Goal: Task Accomplishment & Management: Manage account settings

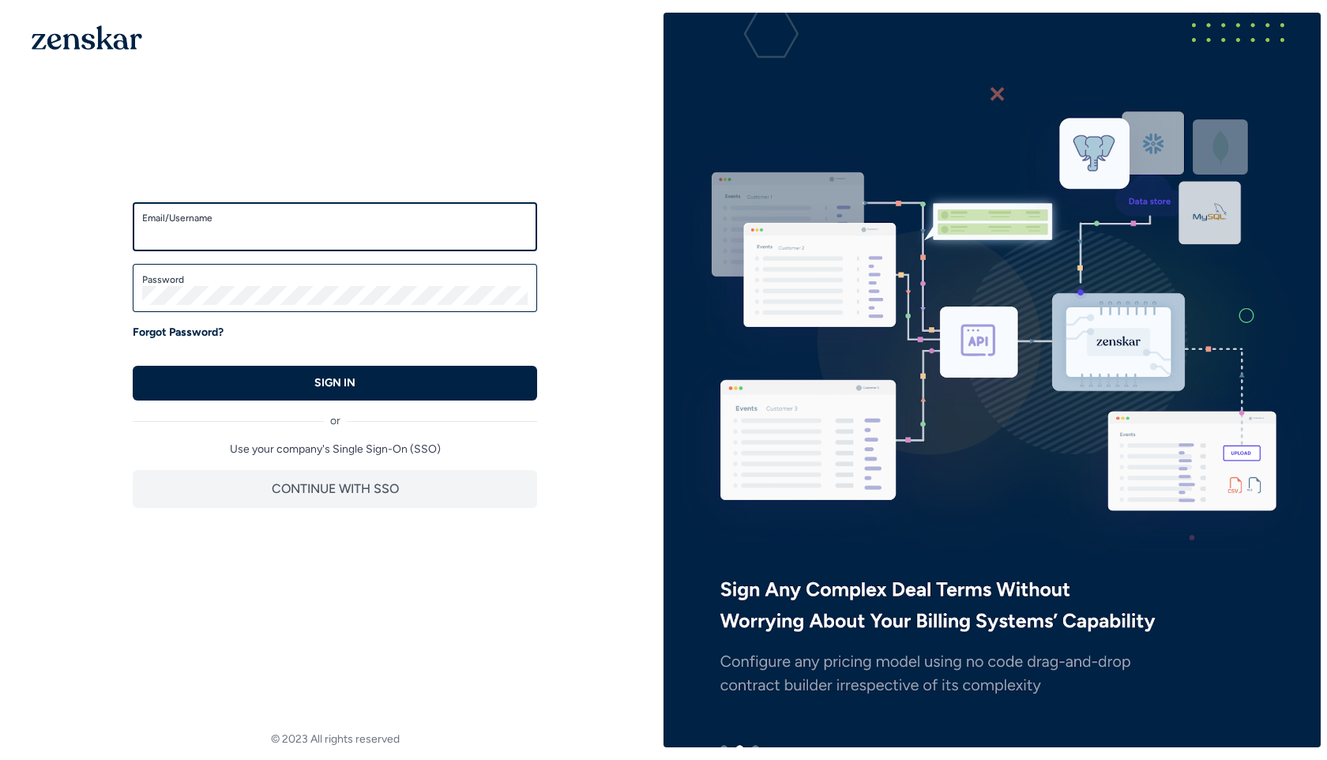
type input "**********"
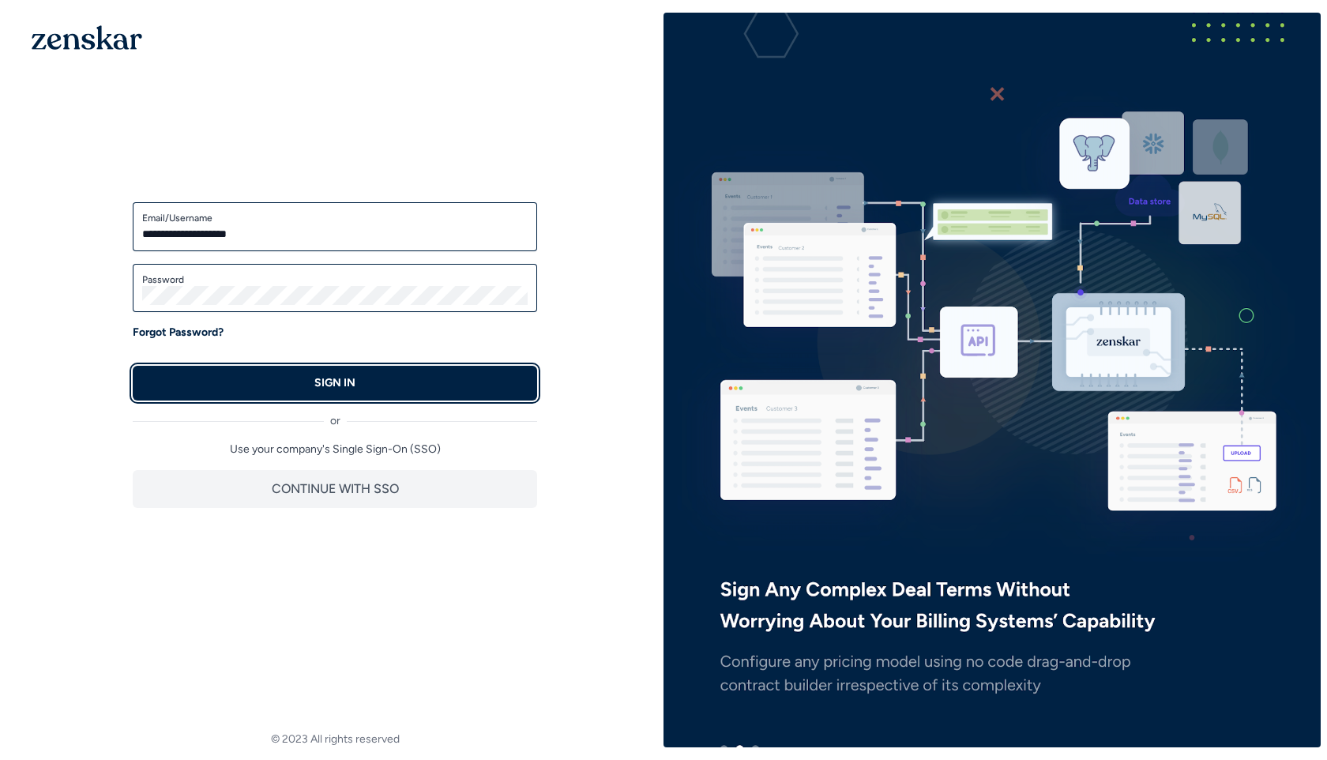
click at [256, 370] on button "SIGN IN" at bounding box center [335, 383] width 404 height 35
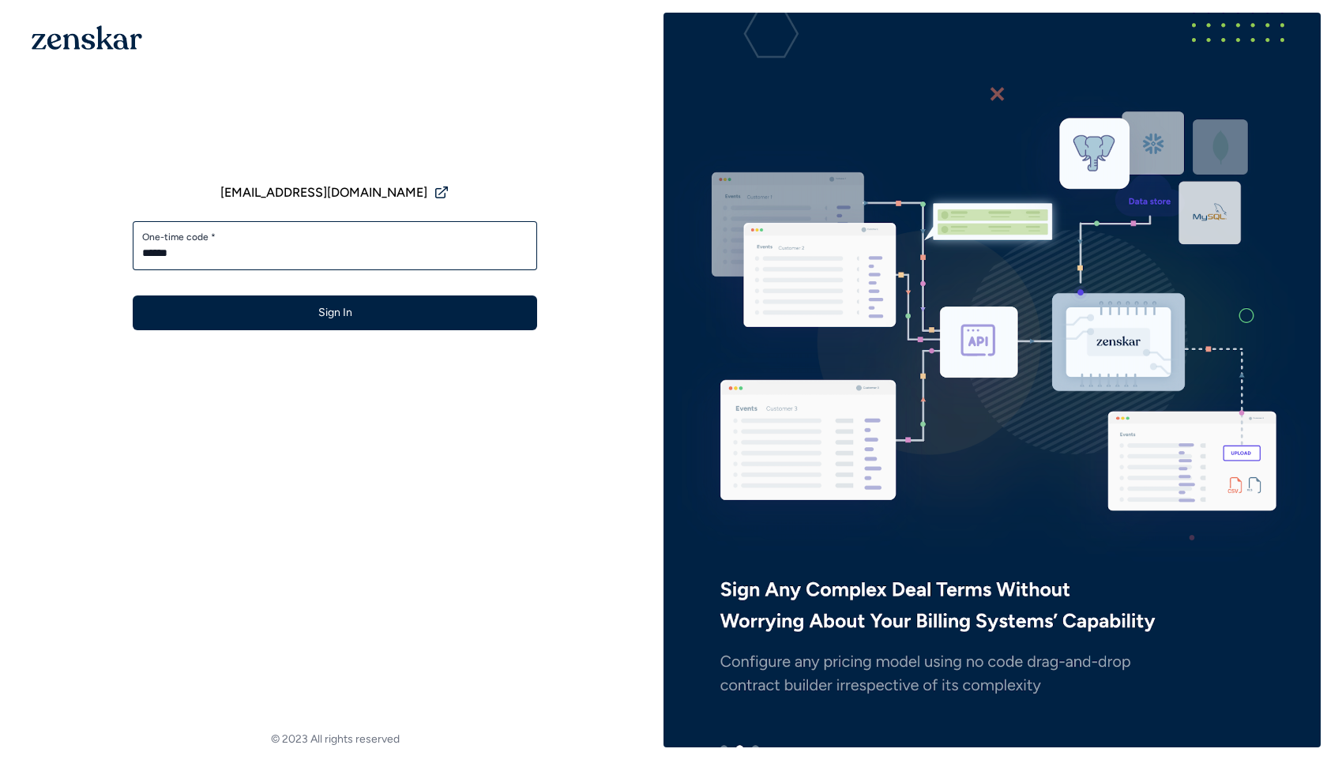
type input "******"
click at [133, 295] on button "Sign In" at bounding box center [335, 312] width 404 height 35
